Goal: Task Accomplishment & Management: Manage account settings

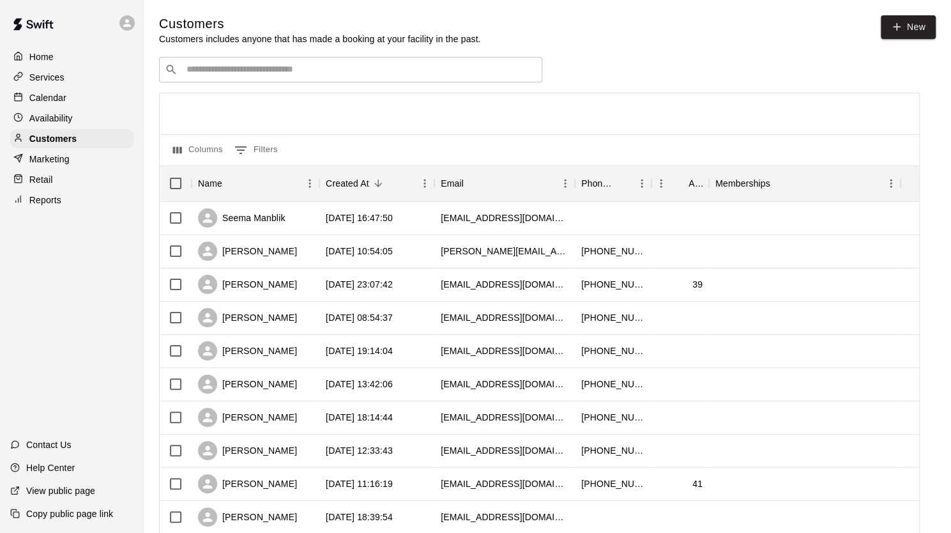
click at [50, 104] on p "Calendar" at bounding box center [47, 97] width 37 height 13
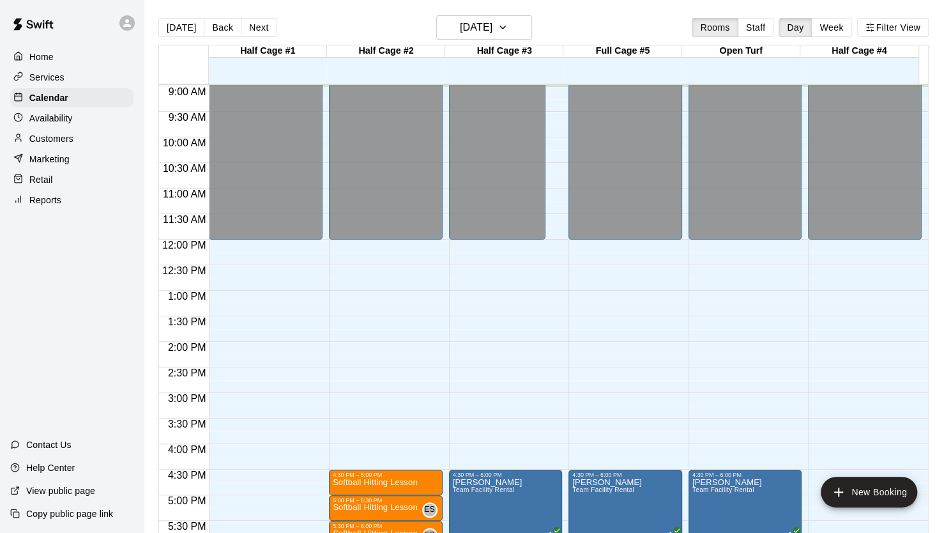
scroll to position [638, 0]
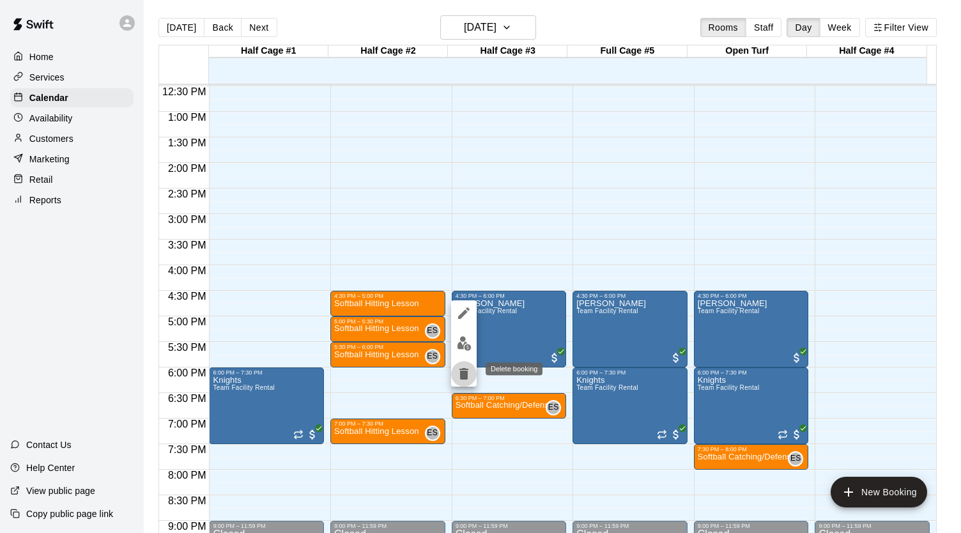
click at [463, 375] on icon "delete" at bounding box center [463, 374] width 9 height 12
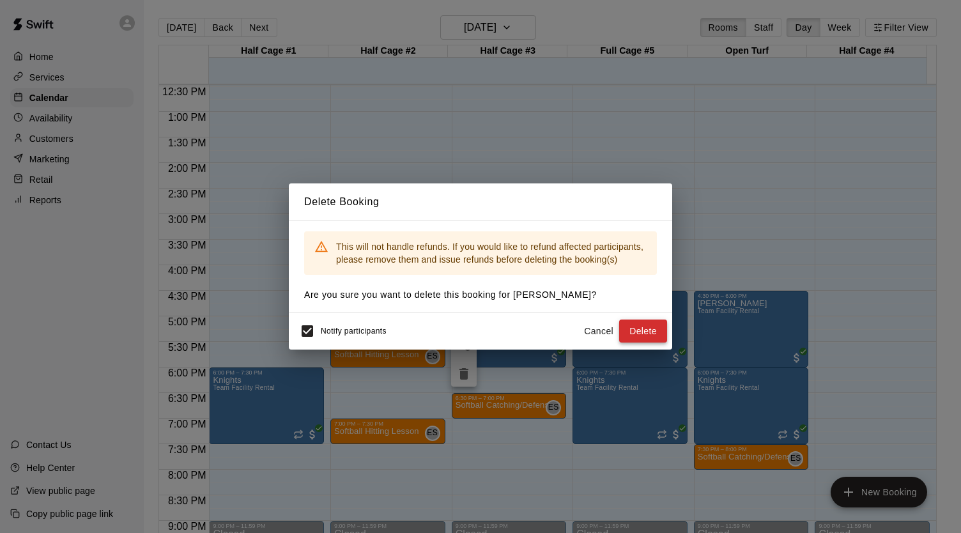
click at [638, 333] on button "Delete" at bounding box center [643, 332] width 48 height 24
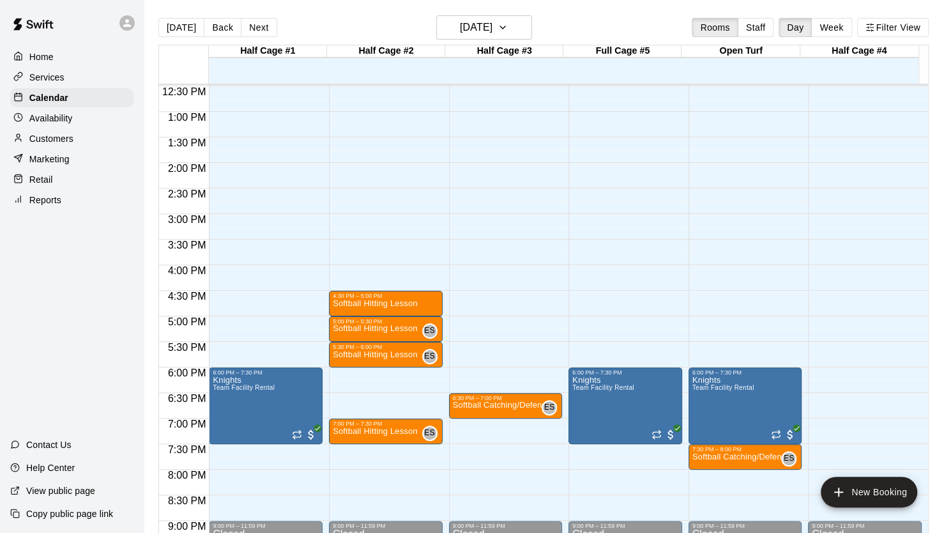
click at [59, 142] on p "Customers" at bounding box center [51, 138] width 44 height 13
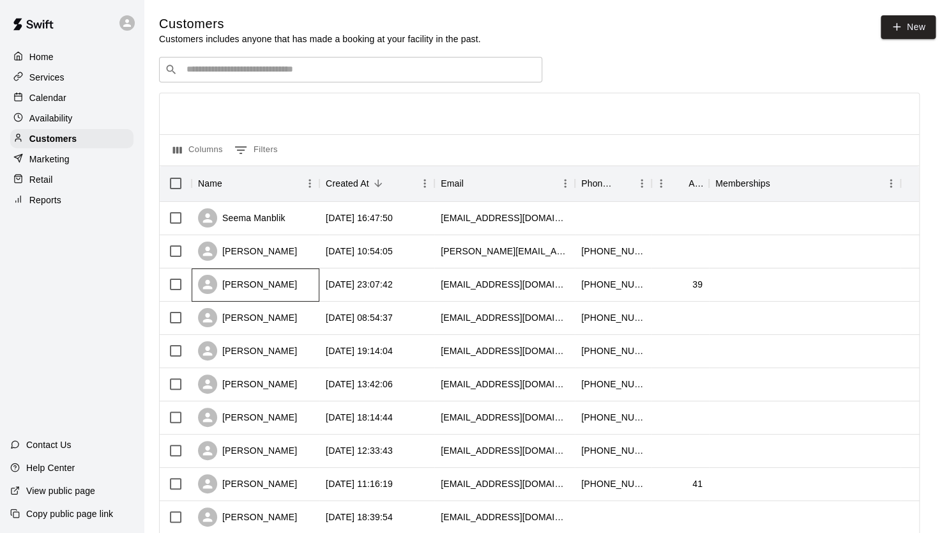
click at [266, 282] on div "[PERSON_NAME]" at bounding box center [247, 284] width 99 height 19
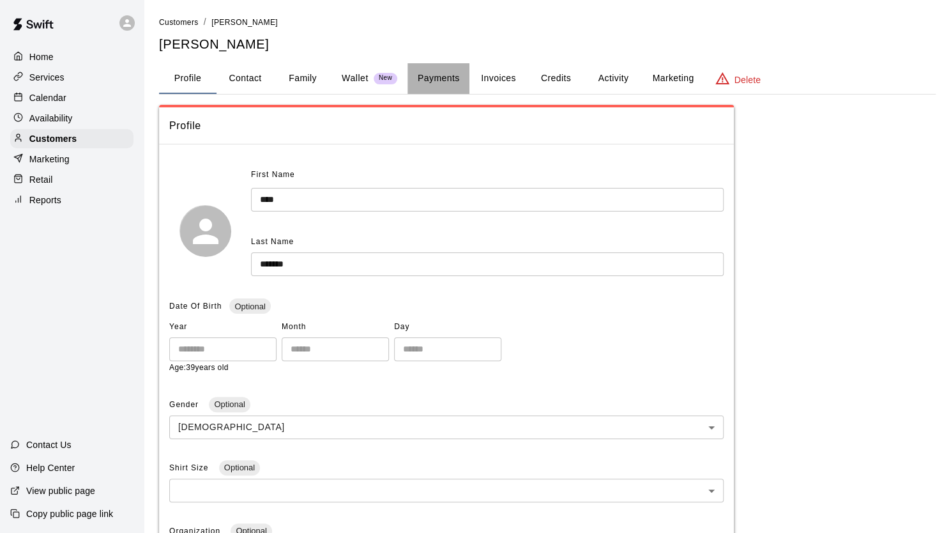
click at [445, 73] on button "Payments" at bounding box center [439, 78] width 62 height 31
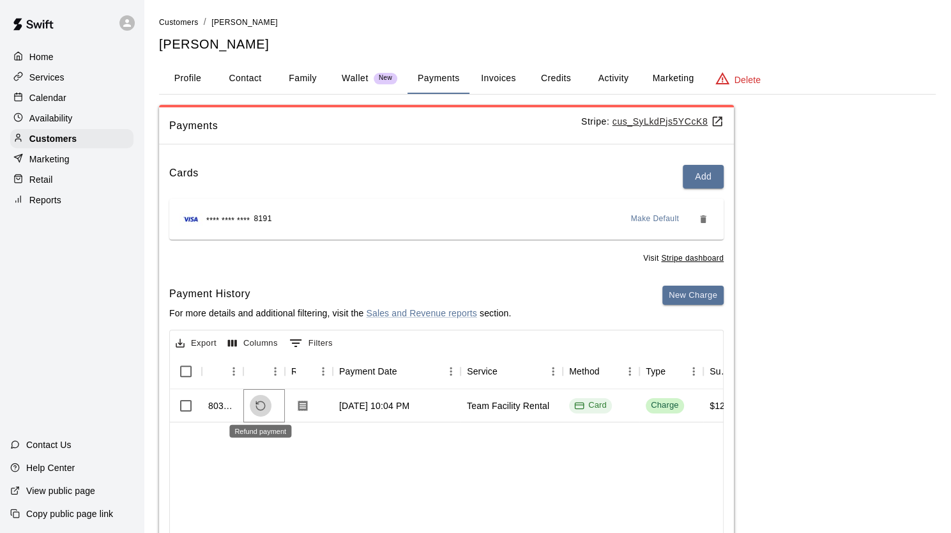
click at [259, 406] on icon "Refund payment" at bounding box center [261, 406] width 12 height 12
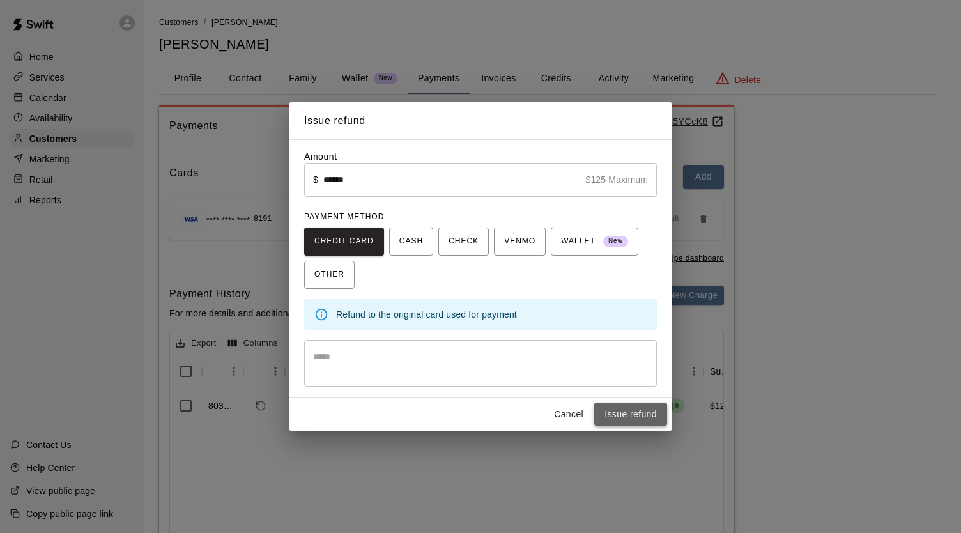
click at [619, 412] on button "Issue refund" at bounding box center [630, 415] width 73 height 24
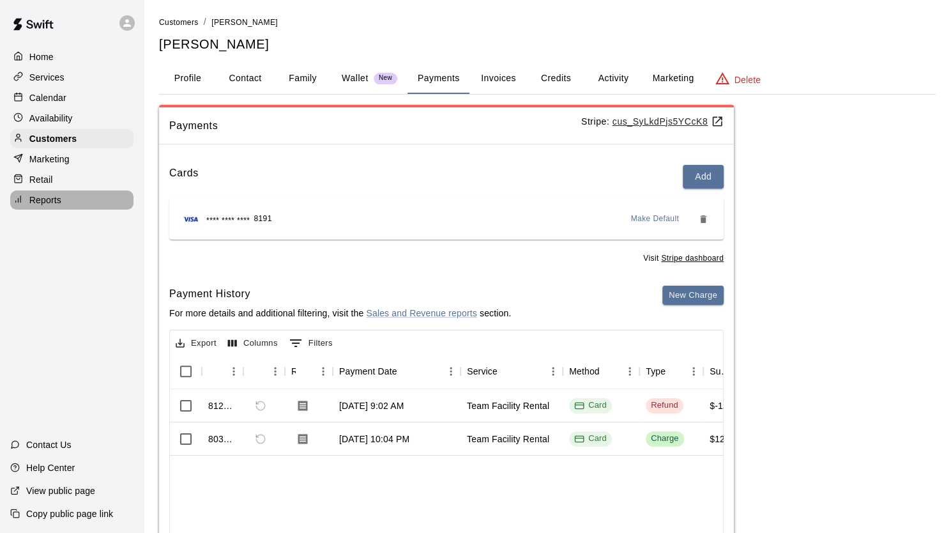
click at [47, 206] on p "Reports" at bounding box center [45, 200] width 32 height 13
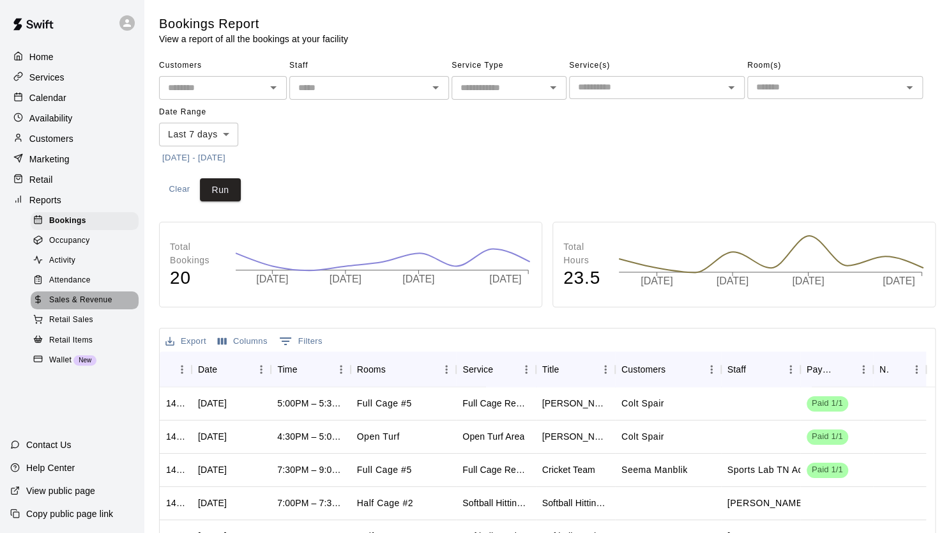
click at [66, 307] on span "Sales & Revenue" at bounding box center [80, 300] width 63 height 13
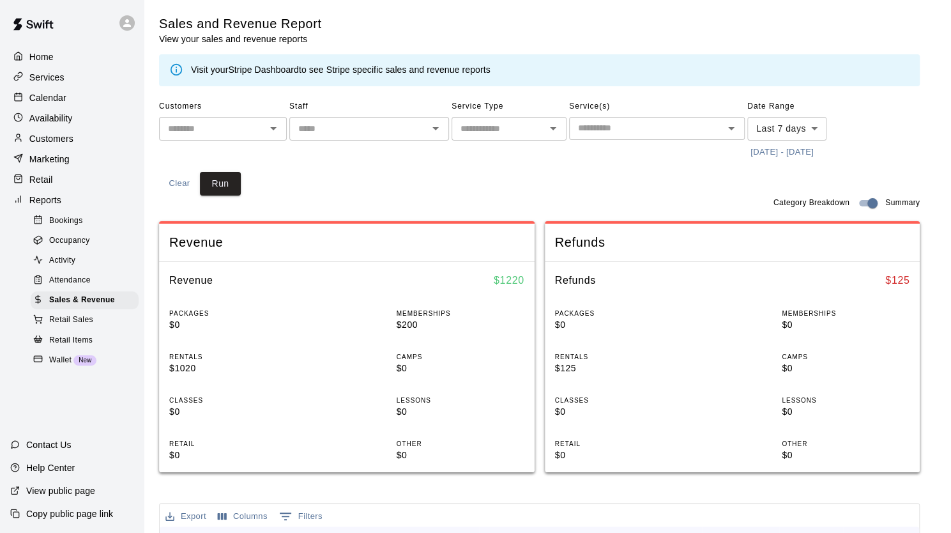
click at [265, 66] on link "Stripe Dashboard" at bounding box center [263, 70] width 71 height 10
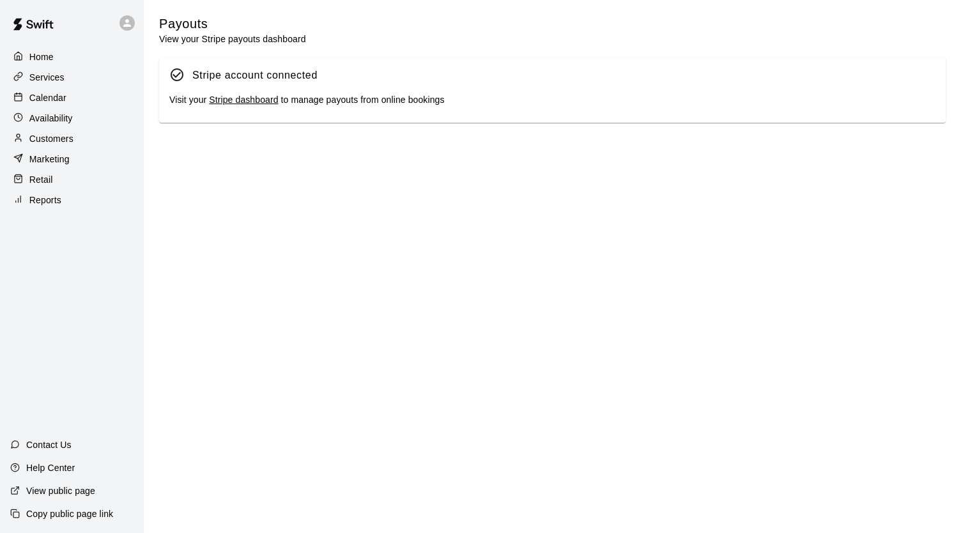
click at [247, 105] on link "Stripe dashboard" at bounding box center [243, 100] width 69 height 10
click at [58, 100] on p "Calendar" at bounding box center [47, 97] width 37 height 13
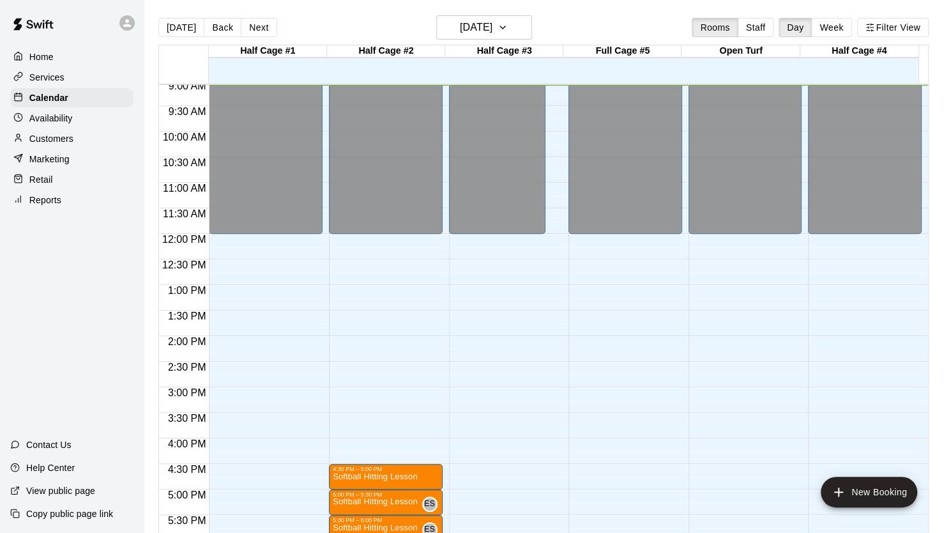
scroll to position [619, 0]
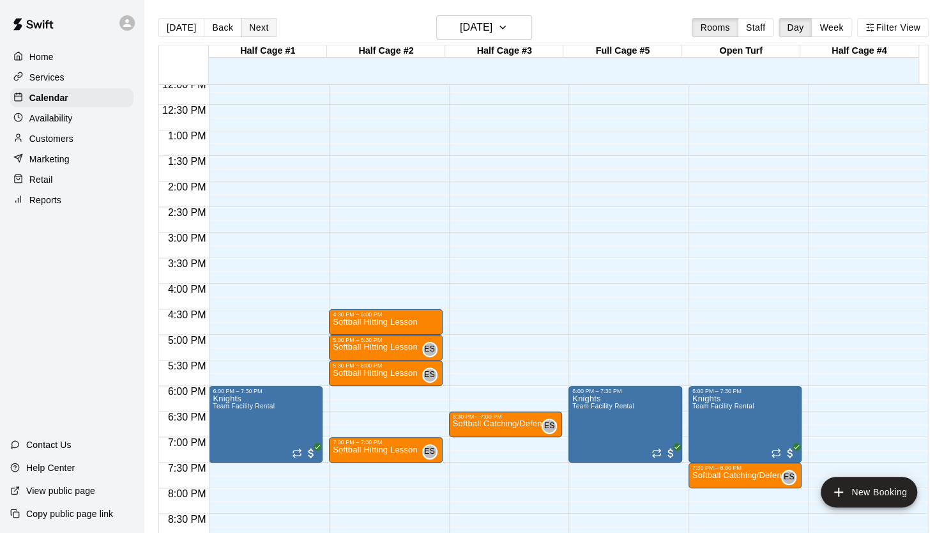
click at [258, 32] on button "Next" at bounding box center [259, 27] width 36 height 19
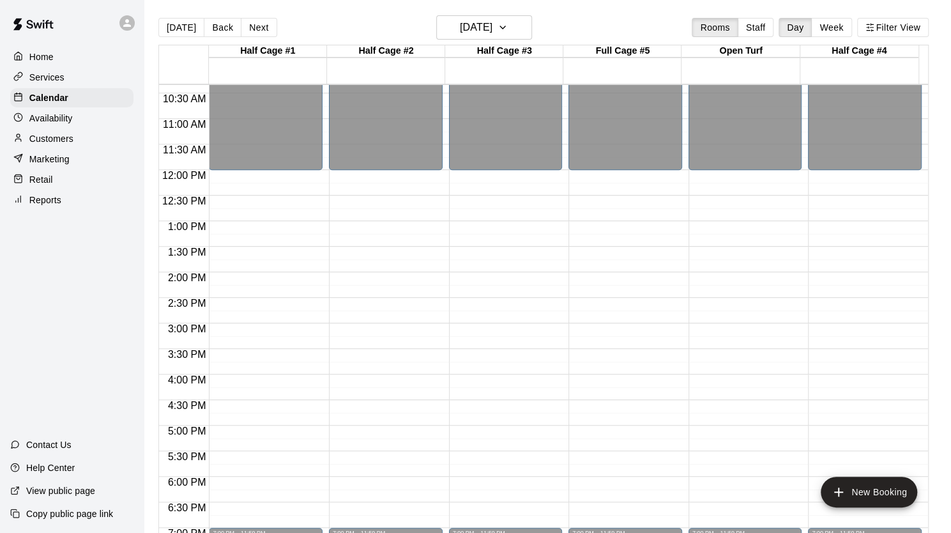
scroll to position [523, 0]
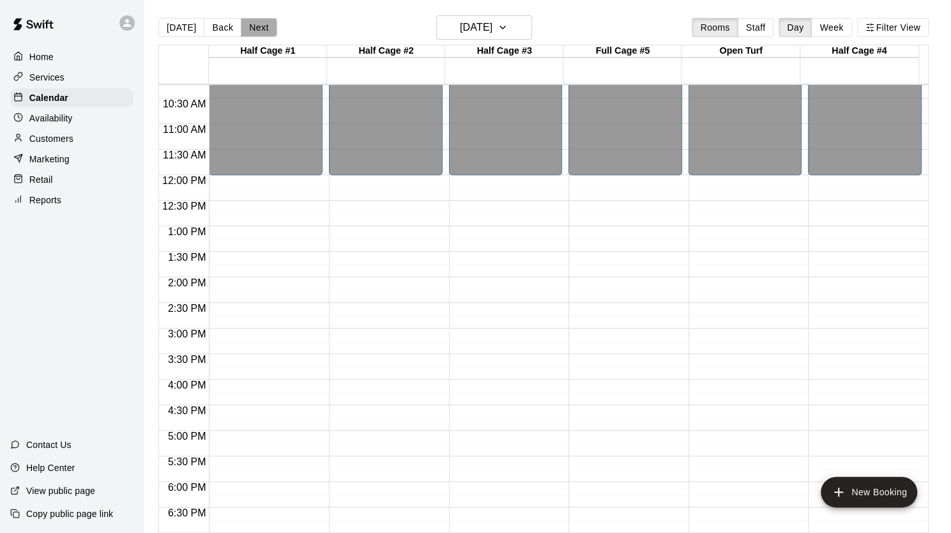
click at [254, 35] on button "Next" at bounding box center [259, 27] width 36 height 19
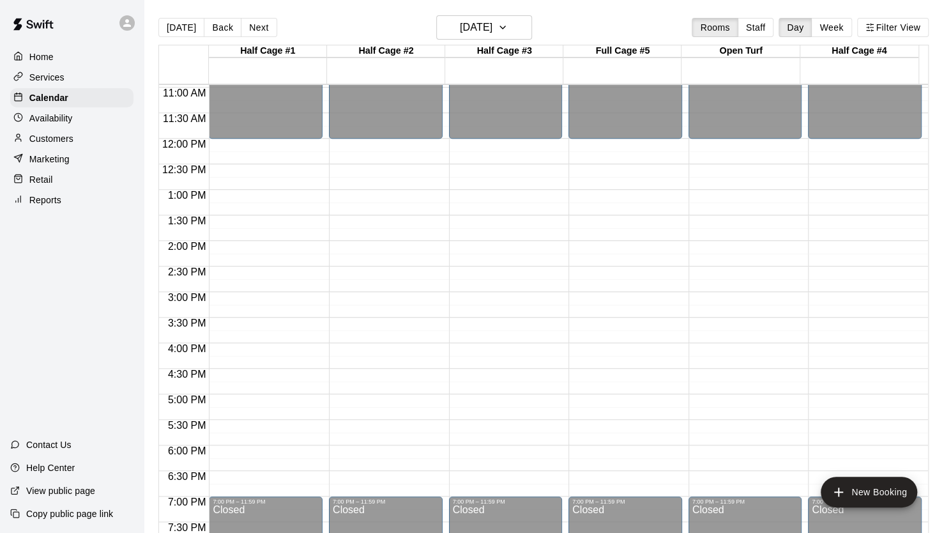
scroll to position [557, 0]
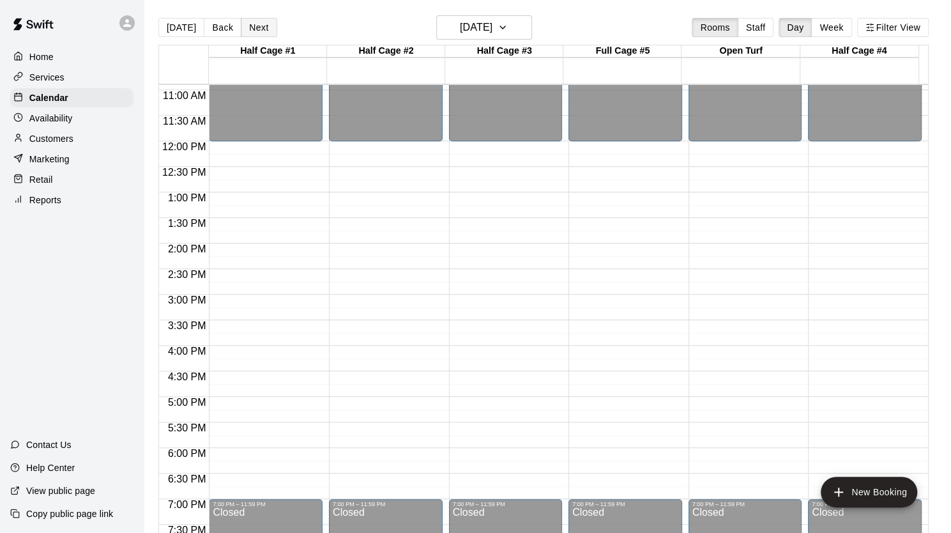
click at [261, 31] on button "Next" at bounding box center [259, 27] width 36 height 19
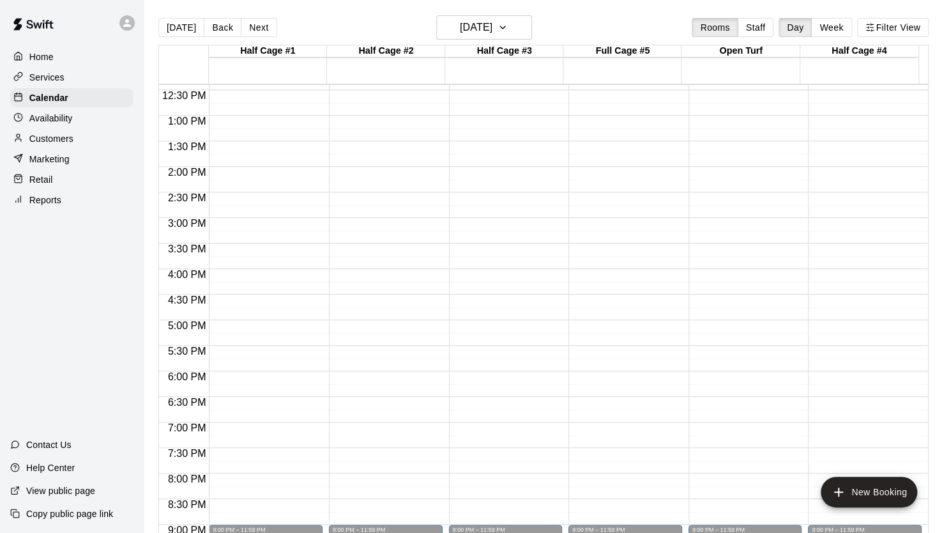
scroll to position [641, 0]
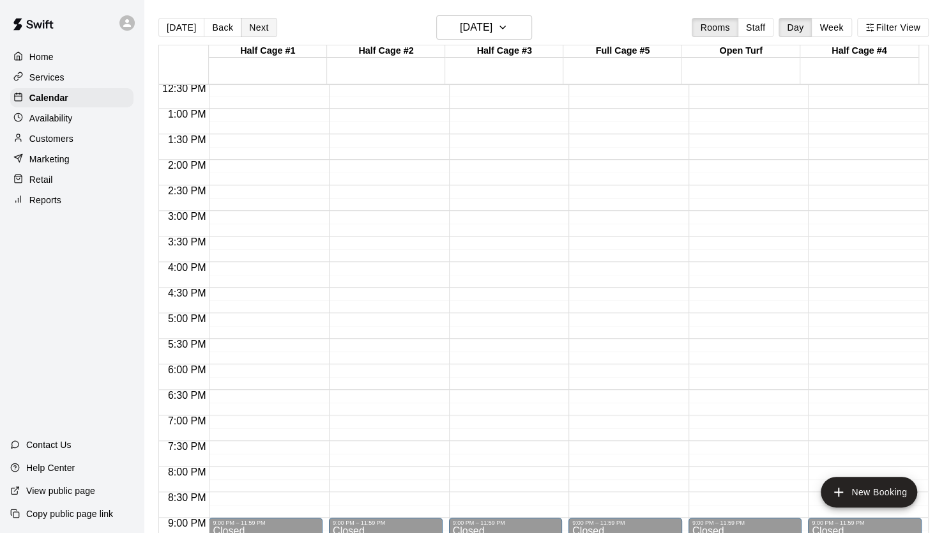
click at [259, 31] on button "Next" at bounding box center [259, 27] width 36 height 19
click at [258, 29] on button "Next" at bounding box center [259, 27] width 36 height 19
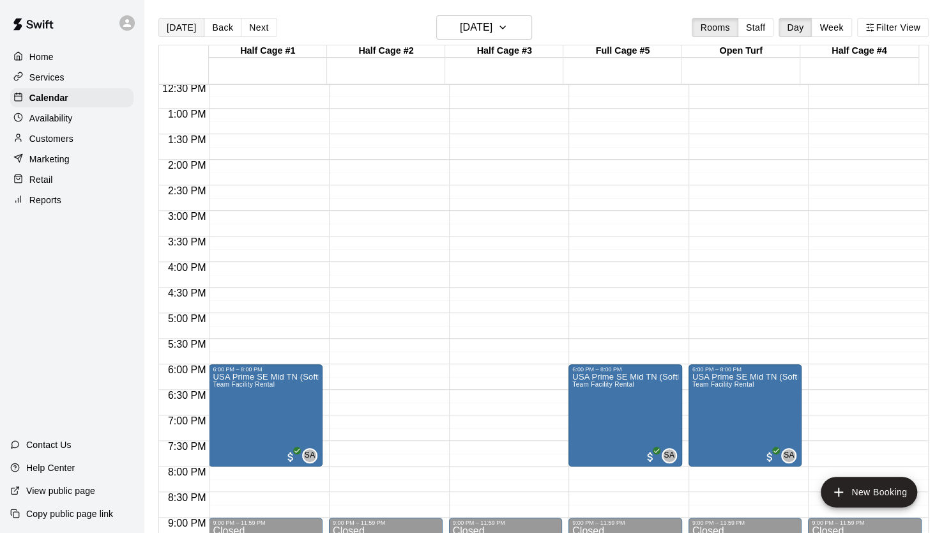
click at [182, 25] on button "[DATE]" at bounding box center [181, 27] width 46 height 19
